Goal: Task Accomplishment & Management: Use online tool/utility

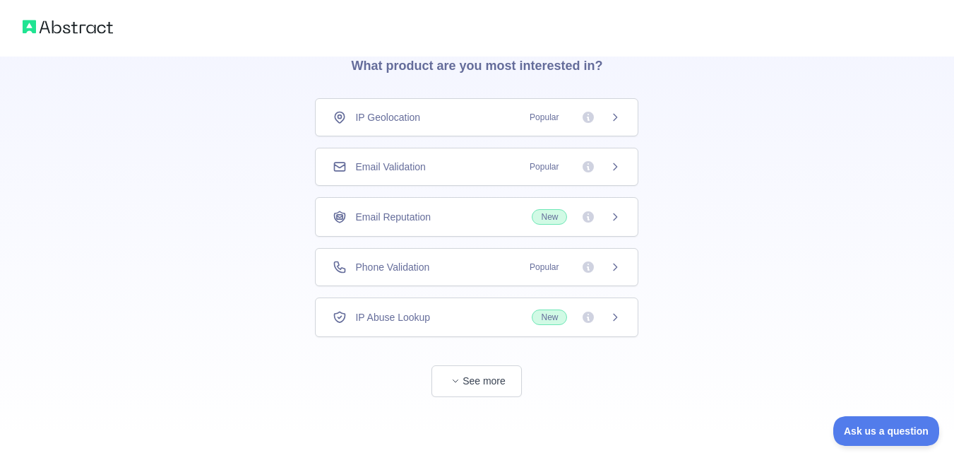
scroll to position [66, 0]
click at [477, 381] on button "See more" at bounding box center [476, 380] width 90 height 32
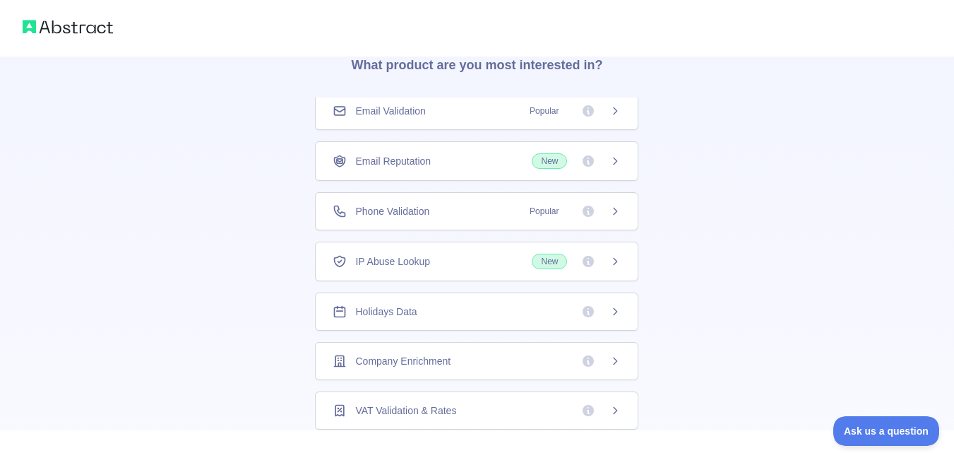
click at [536, 350] on div "Company Enrichment" at bounding box center [476, 361] width 323 height 38
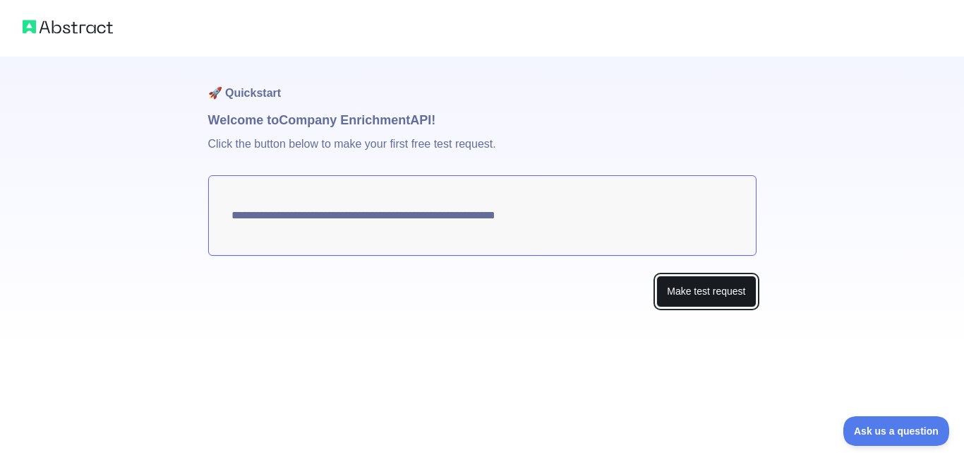
click at [695, 285] on button "Make test request" at bounding box center [707, 291] width 100 height 32
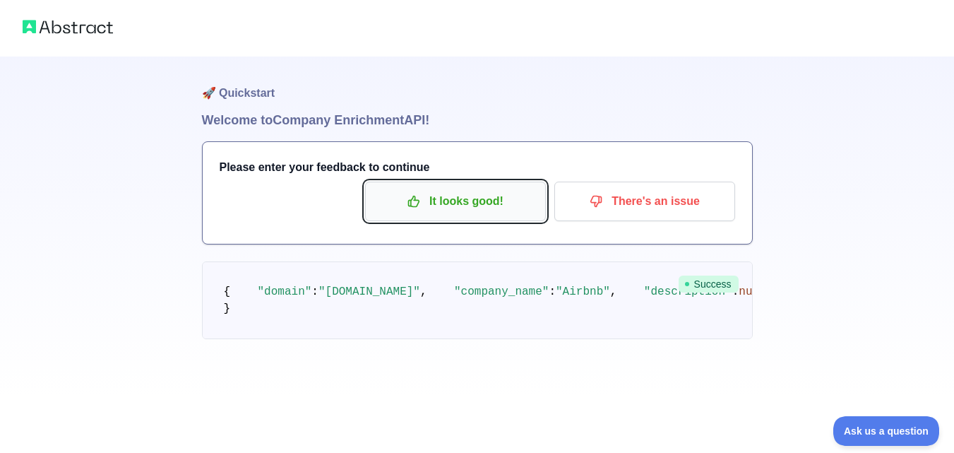
click at [495, 207] on p "It looks good!" at bounding box center [456, 201] width 160 height 24
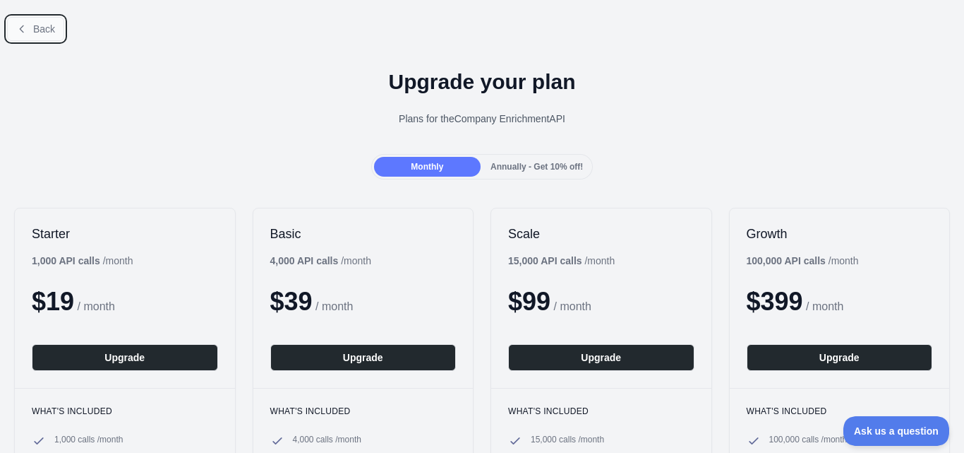
click at [26, 23] on icon at bounding box center [21, 28] width 11 height 11
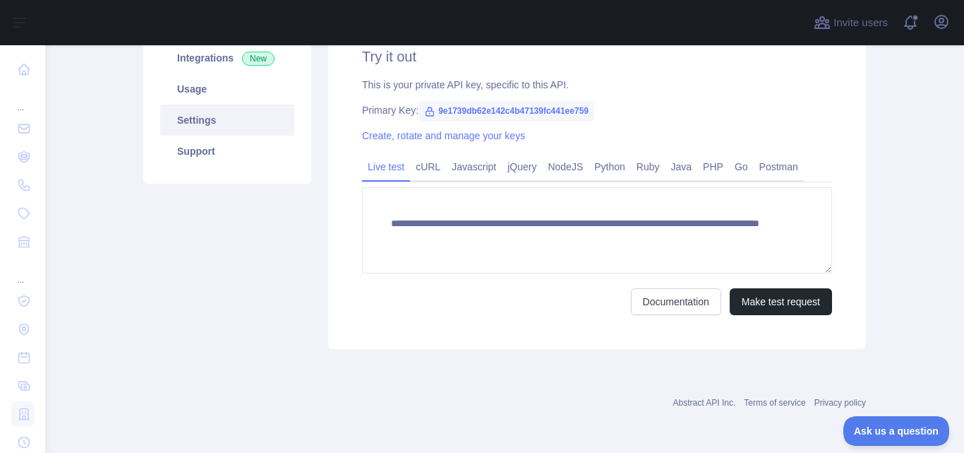
scroll to position [218, 0]
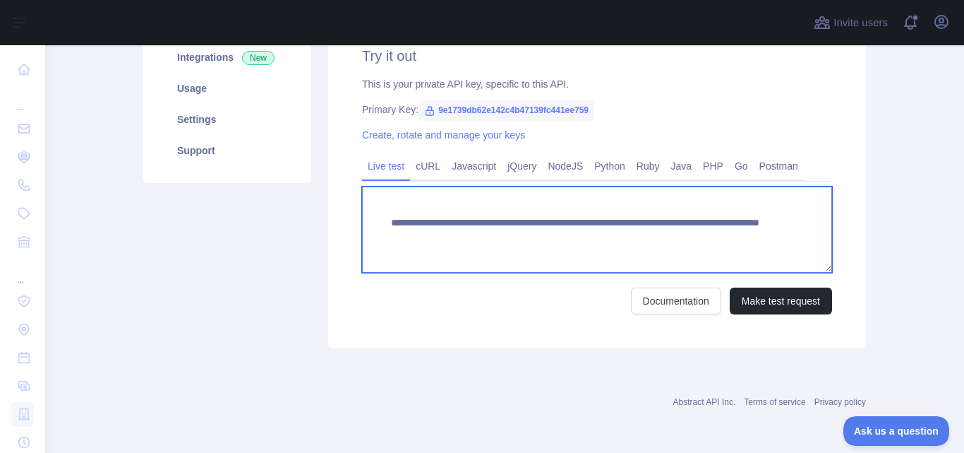
drag, startPoint x: 722, startPoint y: 239, endPoint x: 643, endPoint y: 245, distance: 80.0
click at [643, 245] on textarea "**********" at bounding box center [597, 229] width 470 height 86
paste textarea "**********"
drag, startPoint x: 696, startPoint y: 239, endPoint x: 639, endPoint y: 233, distance: 57.5
click at [639, 233] on textarea "**********" at bounding box center [597, 229] width 470 height 86
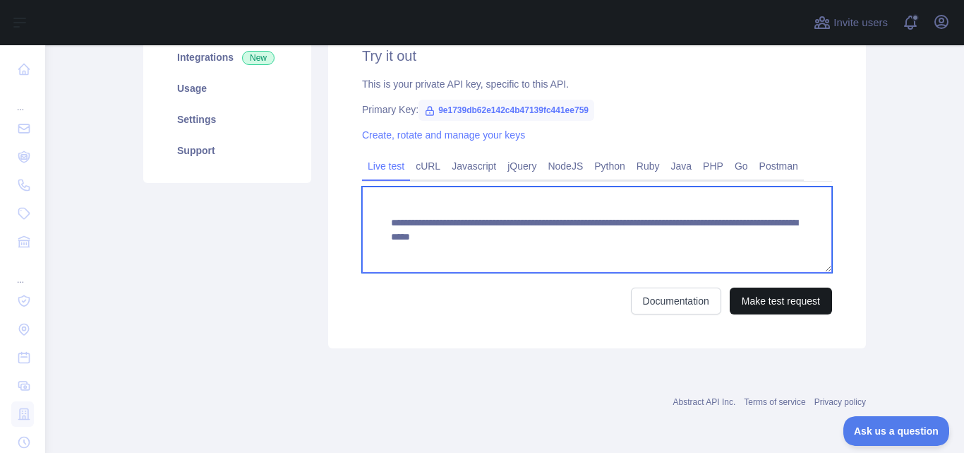
type textarea "**********"
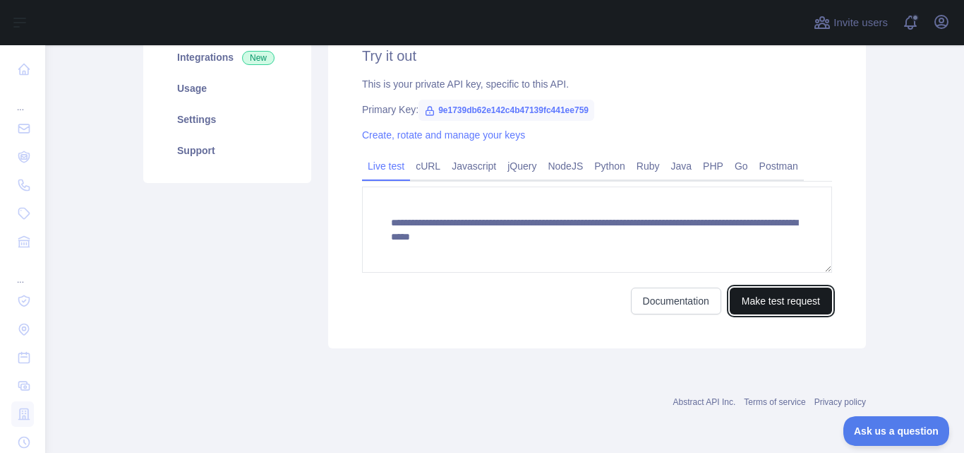
click at [765, 299] on button "Make test request" at bounding box center [781, 300] width 102 height 27
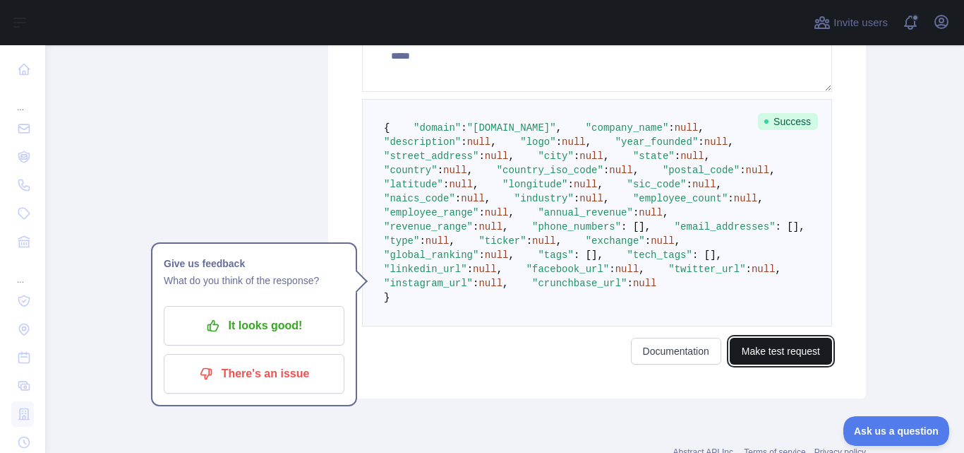
scroll to position [362, 0]
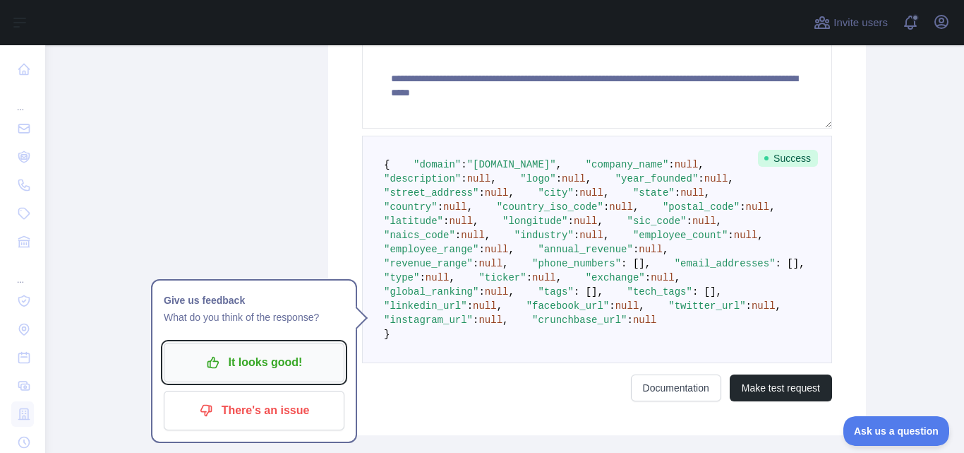
click at [248, 359] on p "It looks good!" at bounding box center [254, 362] width 160 height 24
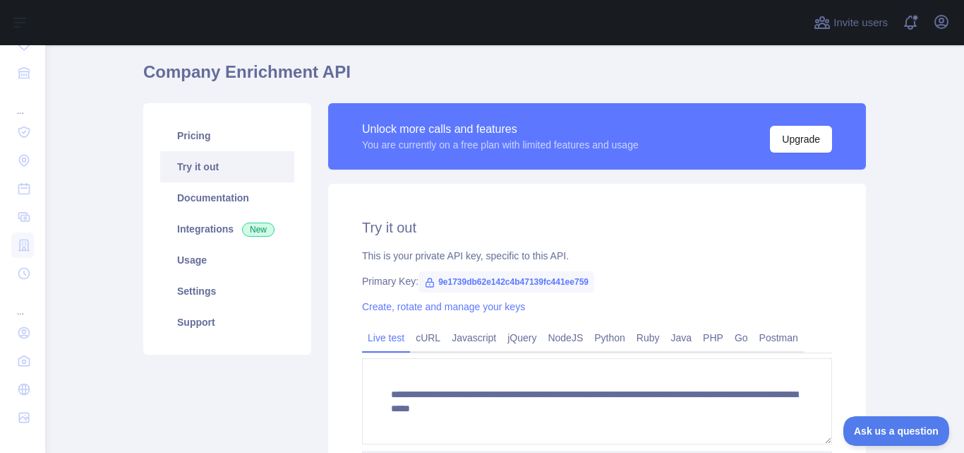
scroll to position [0, 0]
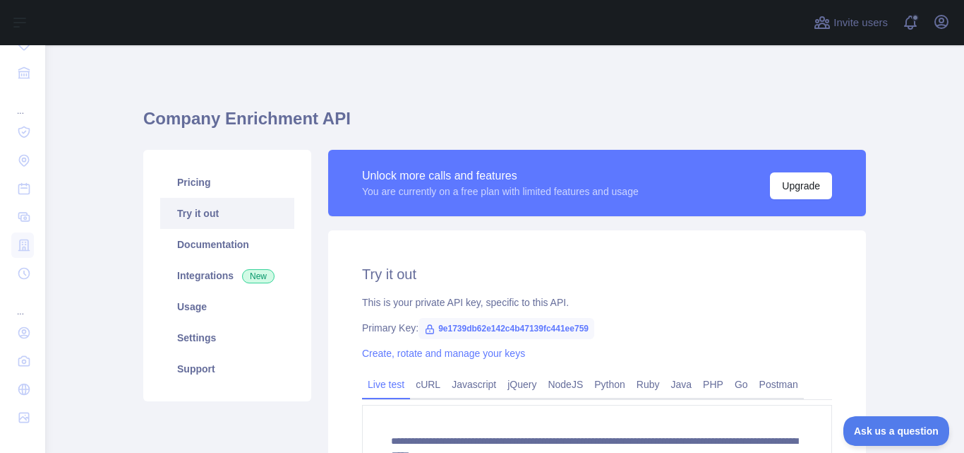
click at [556, 326] on span "9e1739db62e142c4b47139fc441ee759" at bounding box center [507, 328] width 176 height 21
drag, startPoint x: 590, startPoint y: 328, endPoint x: 428, endPoint y: 315, distance: 162.9
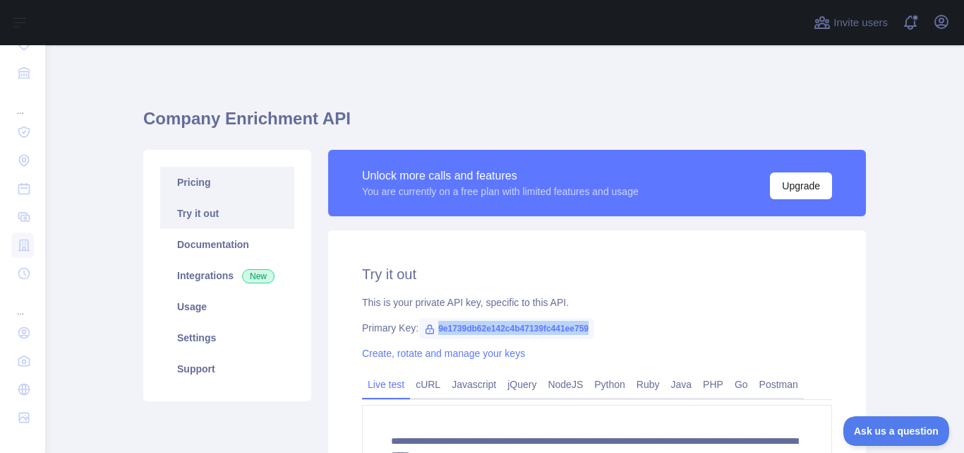
click at [239, 179] on link "Pricing" at bounding box center [227, 182] width 134 height 31
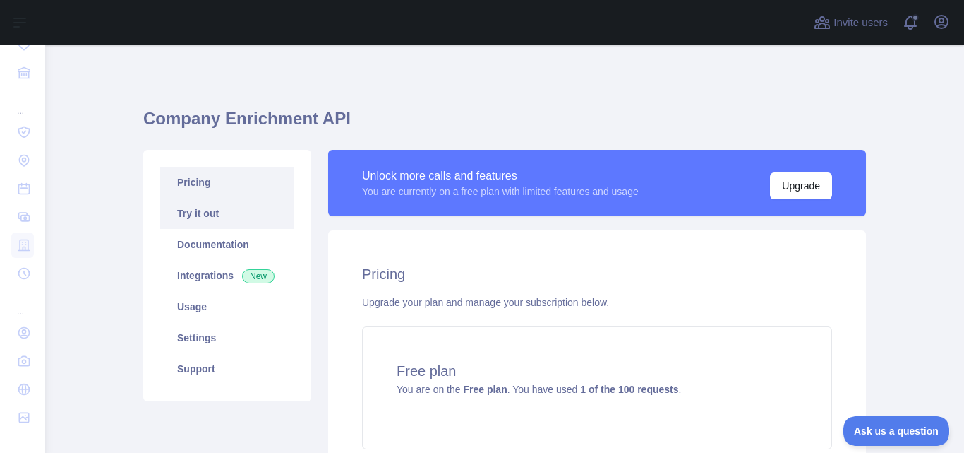
click at [244, 211] on link "Try it out" at bounding box center [227, 213] width 134 height 31
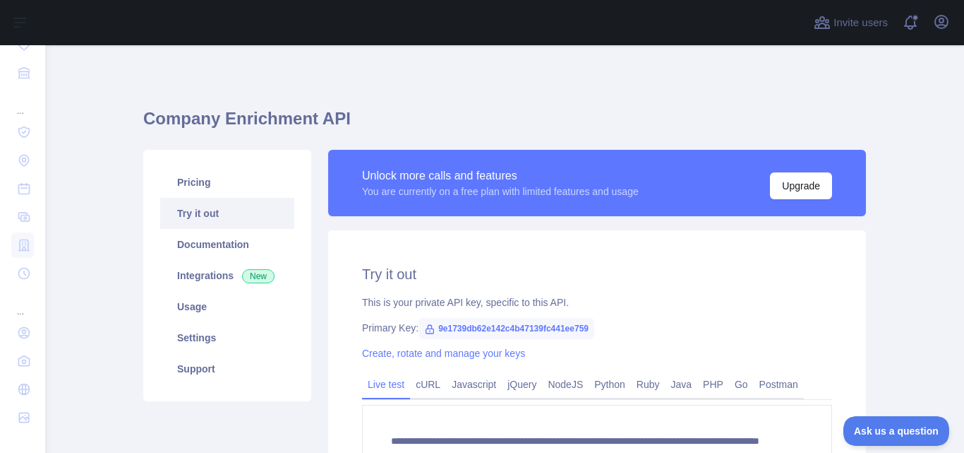
scroll to position [218, 0]
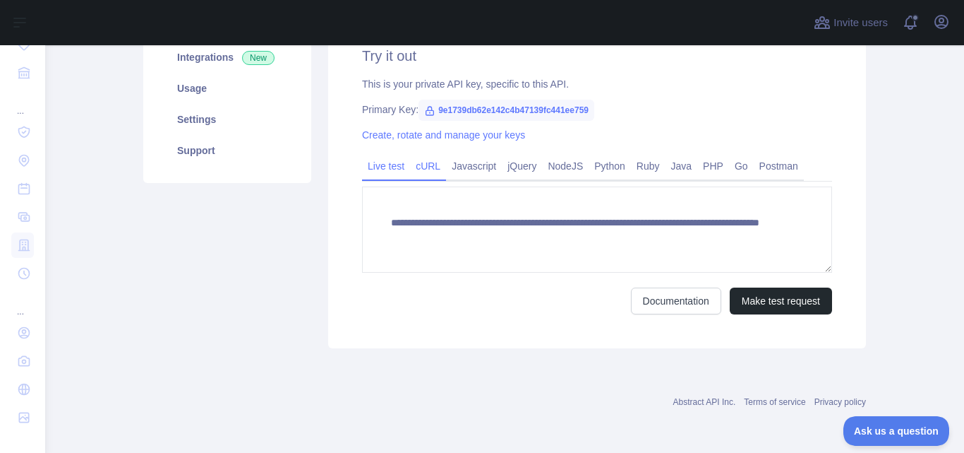
click at [419, 165] on link "cURL" at bounding box center [428, 166] width 36 height 23
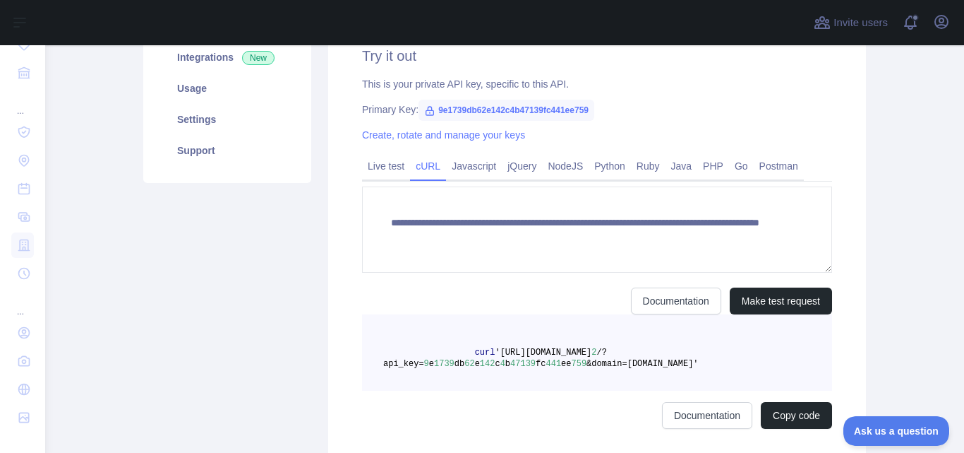
scroll to position [205, 0]
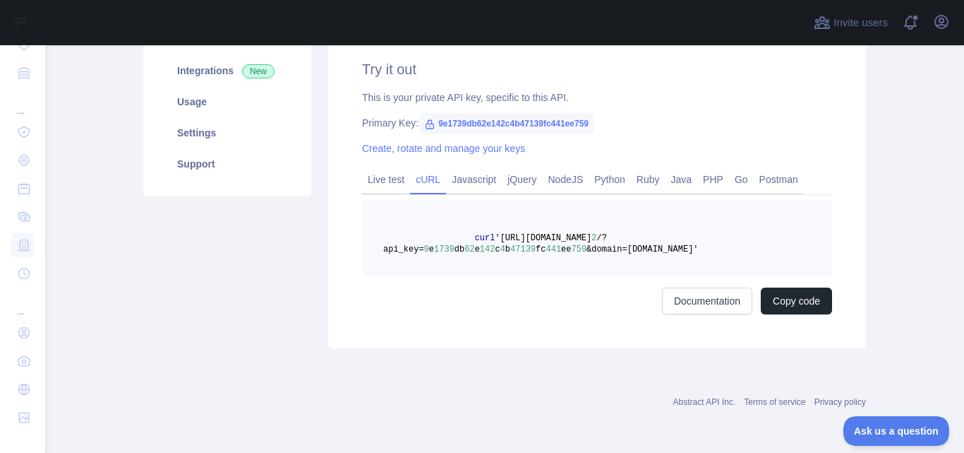
click at [679, 255] on pre "curl '[URL][DOMAIN_NAME] 2 /?api_key= 9 e 1739 db 62 e 142 c 4 b 47139 fc 441 e…" at bounding box center [597, 238] width 470 height 76
click at [786, 293] on button "Copy code" at bounding box center [796, 300] width 71 height 27
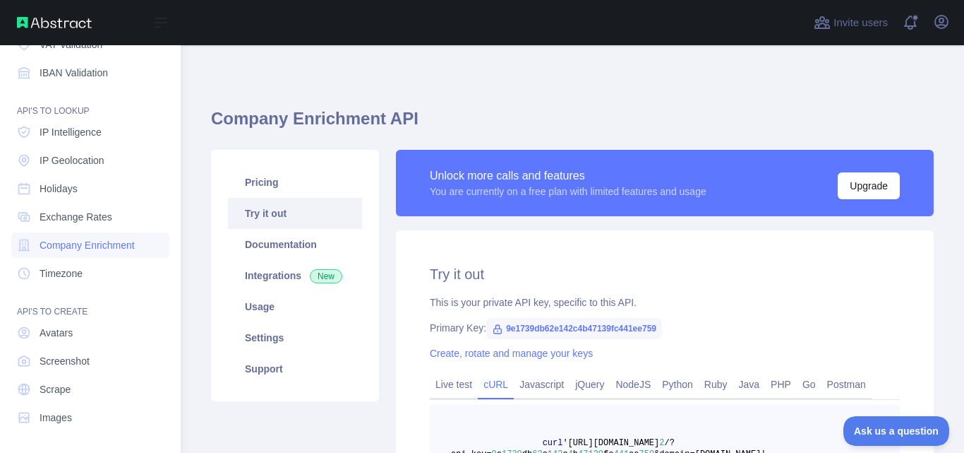
scroll to position [0, 0]
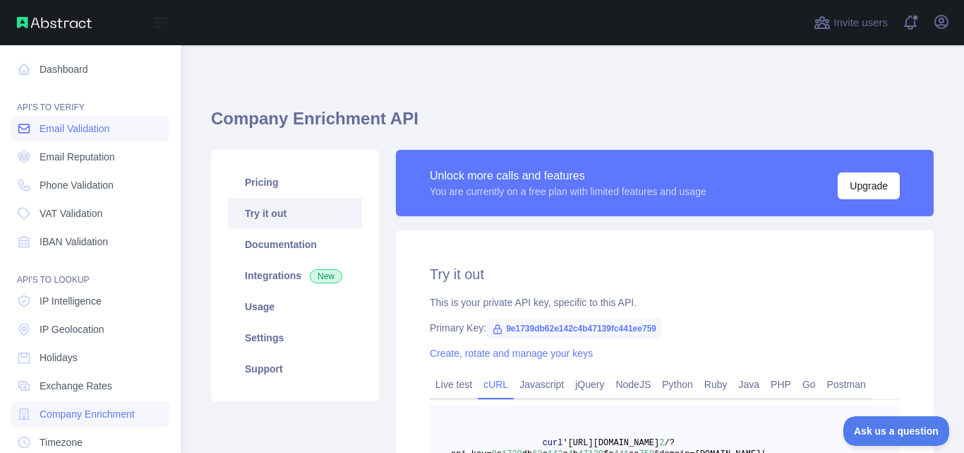
click at [102, 123] on span "Email Validation" at bounding box center [75, 128] width 70 height 14
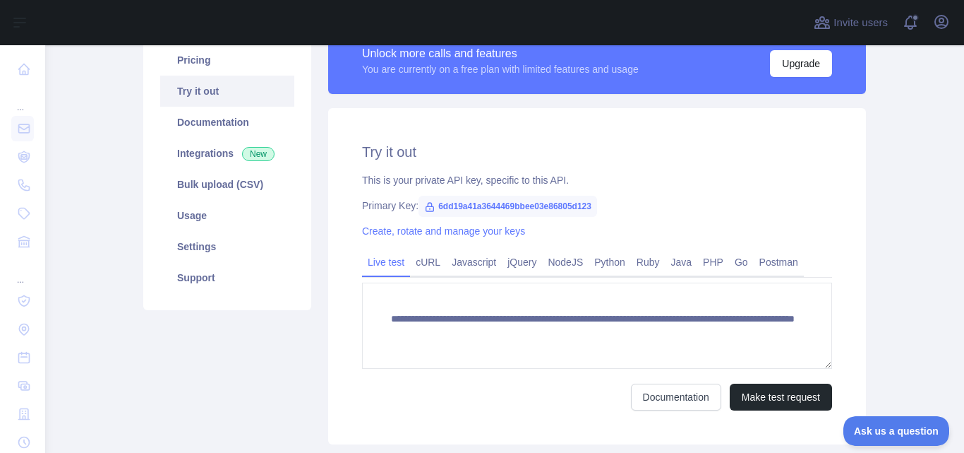
scroll to position [114, 0]
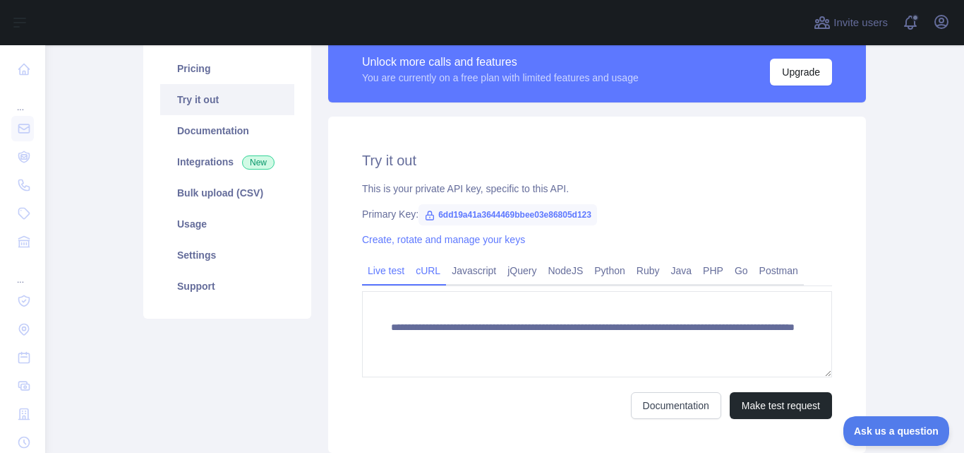
click at [410, 275] on link "cURL" at bounding box center [428, 270] width 36 height 23
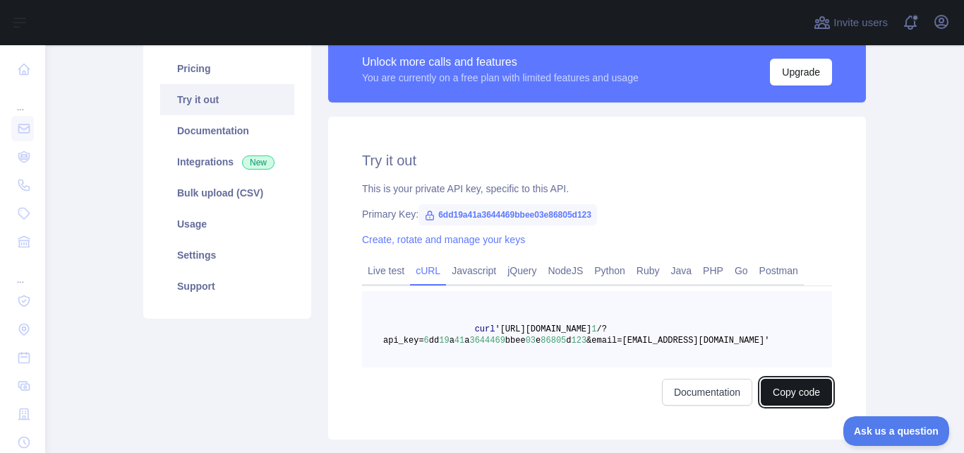
click at [783, 393] on button "Copy code" at bounding box center [796, 391] width 71 height 27
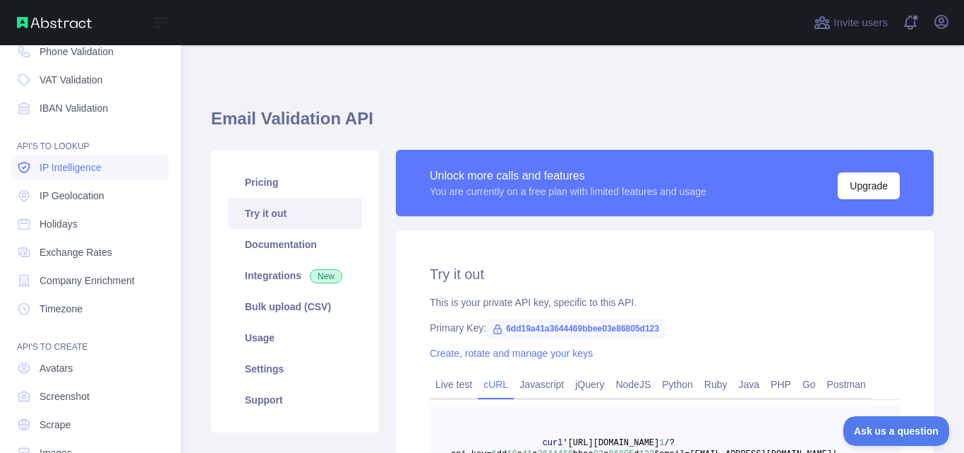
scroll to position [169, 0]
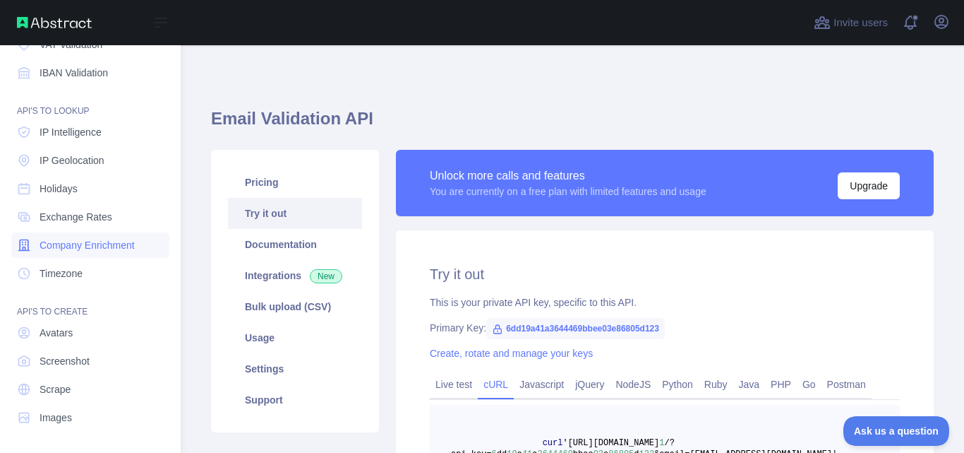
click at [98, 247] on span "Company Enrichment" at bounding box center [87, 245] width 95 height 14
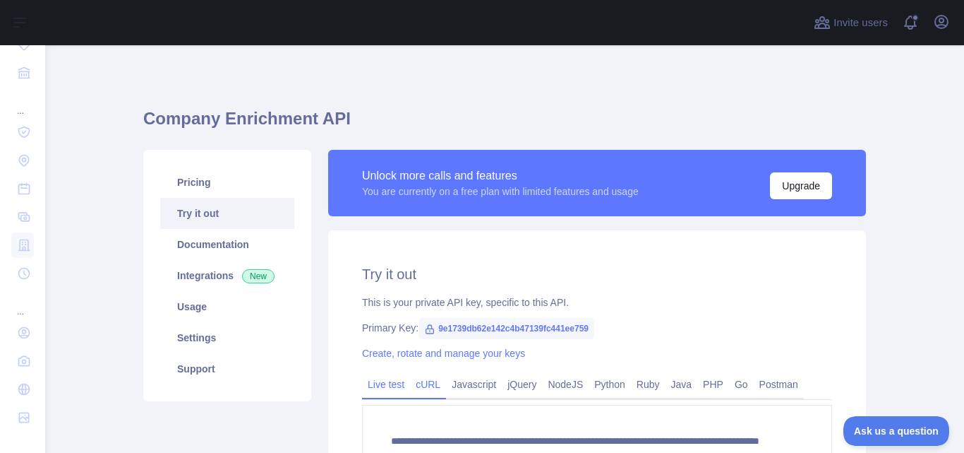
scroll to position [218, 0]
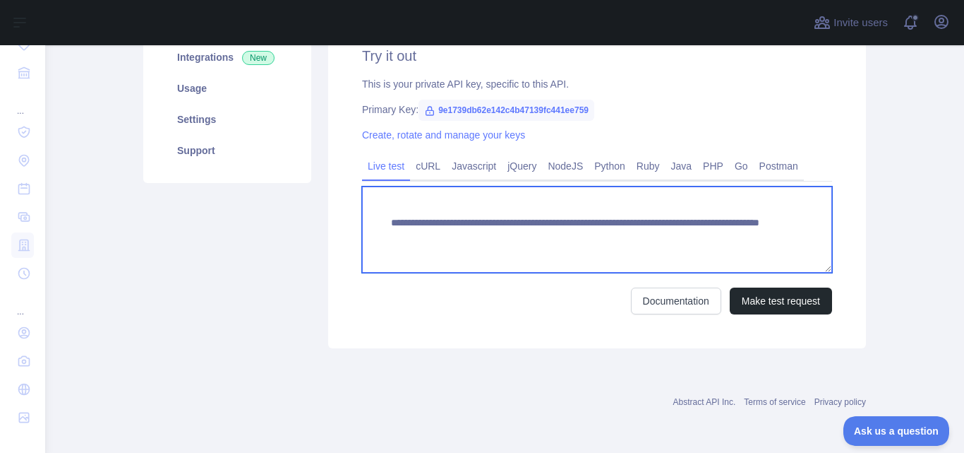
drag, startPoint x: 693, startPoint y: 238, endPoint x: 641, endPoint y: 239, distance: 51.5
click at [641, 239] on textarea "**********" at bounding box center [597, 229] width 470 height 86
paste textarea "*******"
type textarea "**********"
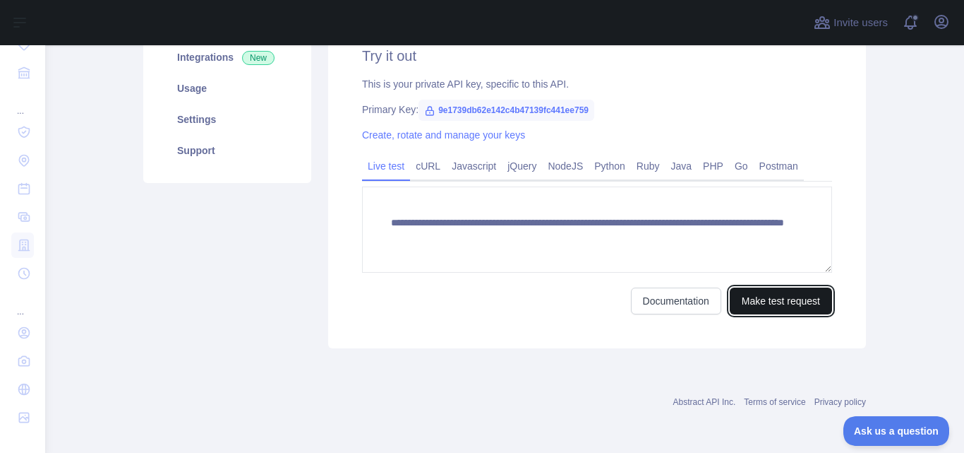
click at [763, 307] on button "Make test request" at bounding box center [781, 300] width 102 height 27
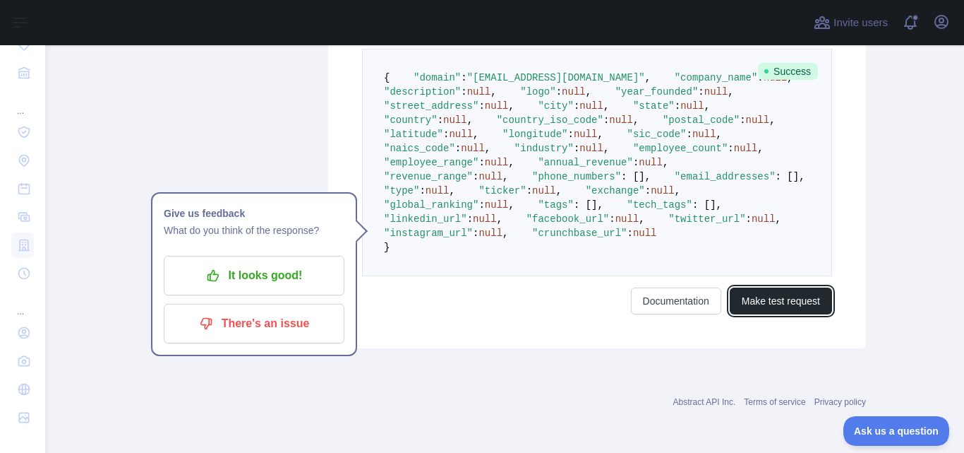
scroll to position [760, 0]
